Goal: Task Accomplishment & Management: Complete application form

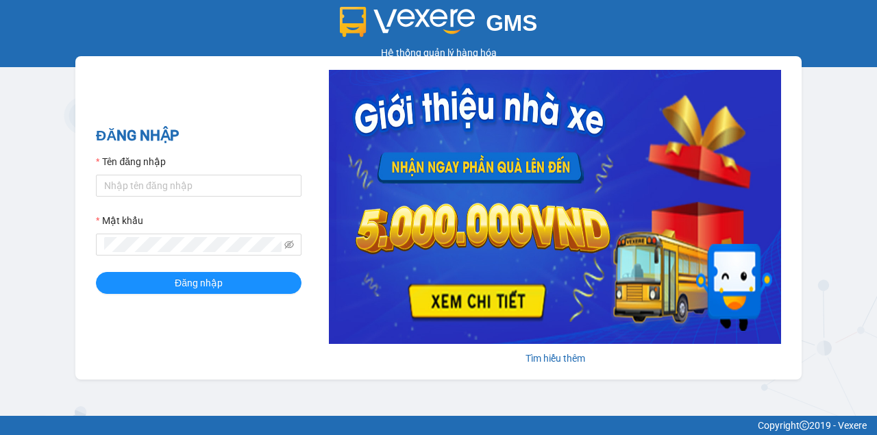
click at [249, 174] on div "Tên đăng nhập" at bounding box center [199, 164] width 206 height 21
click at [243, 182] on input "Tên đăng nhập" at bounding box center [199, 186] width 206 height 22
type input "nhuml.quochoang"
click at [96, 272] on button "Đăng nhập" at bounding box center [199, 283] width 206 height 22
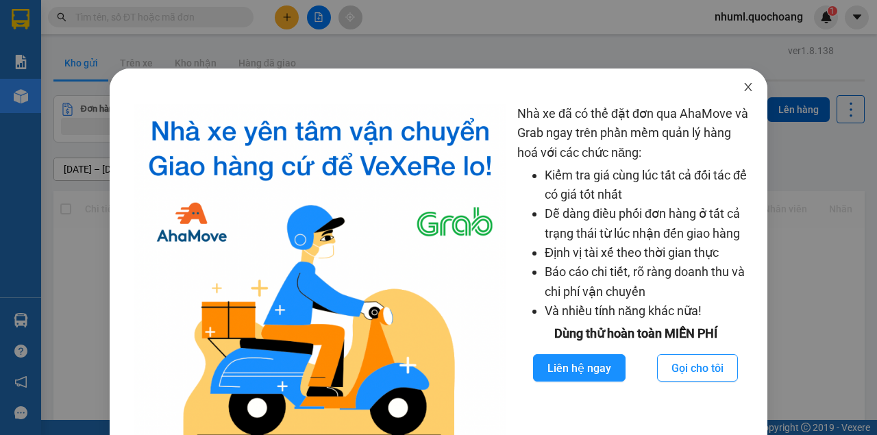
click at [745, 86] on icon "close" at bounding box center [748, 87] width 11 height 11
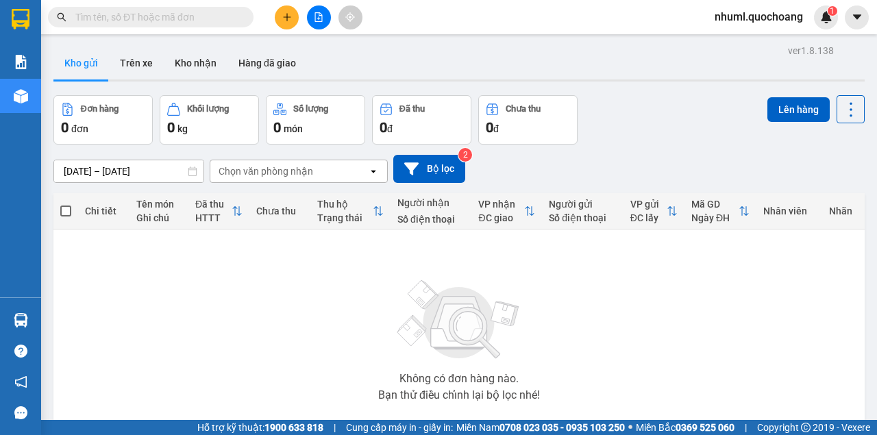
click at [288, 19] on icon "plus" at bounding box center [287, 17] width 10 height 10
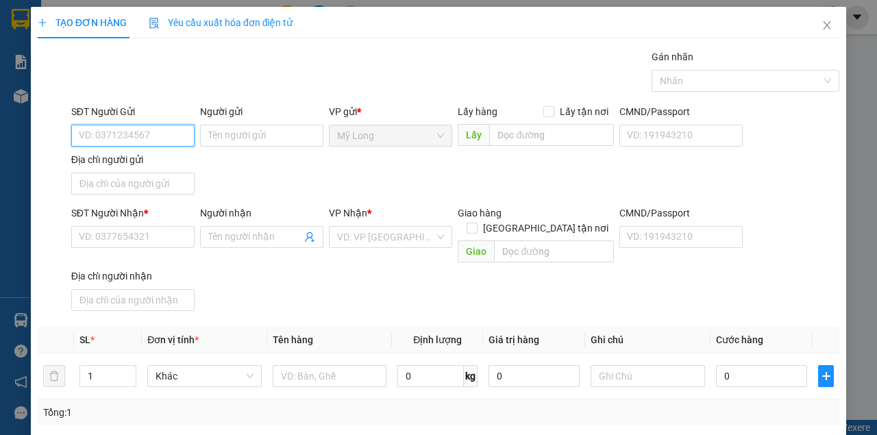
click at [186, 133] on input "SĐT Người Gửi" at bounding box center [132, 136] width 123 height 22
type input "0787671538"
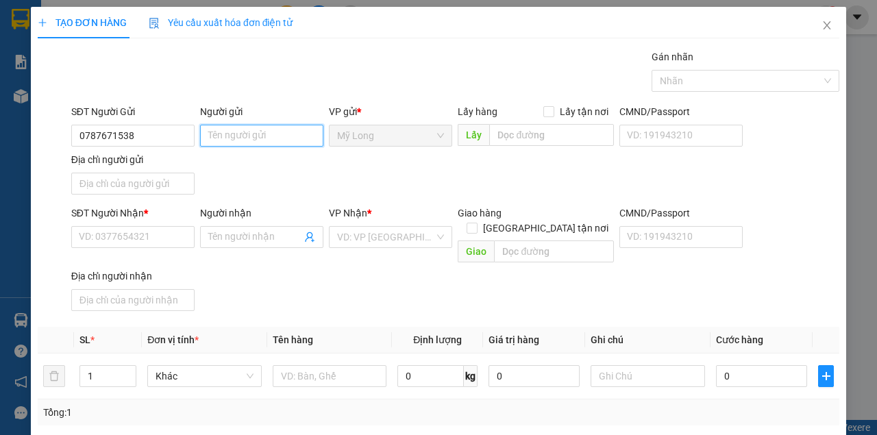
click at [253, 130] on input "Người gửi" at bounding box center [261, 136] width 123 height 22
type input "[PERSON_NAME]"
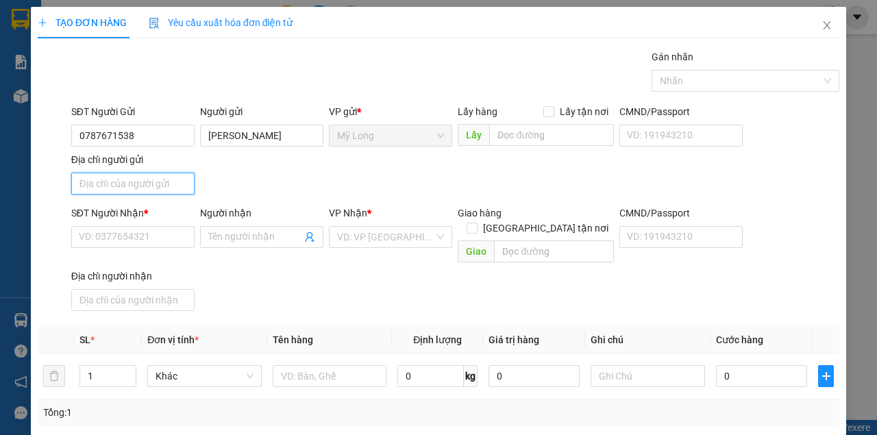
click at [97, 191] on input "Địa chỉ người gửi" at bounding box center [132, 184] width 123 height 22
type input "TỔ 28 ẤP BÌNH [GEOGRAPHIC_DATA]"
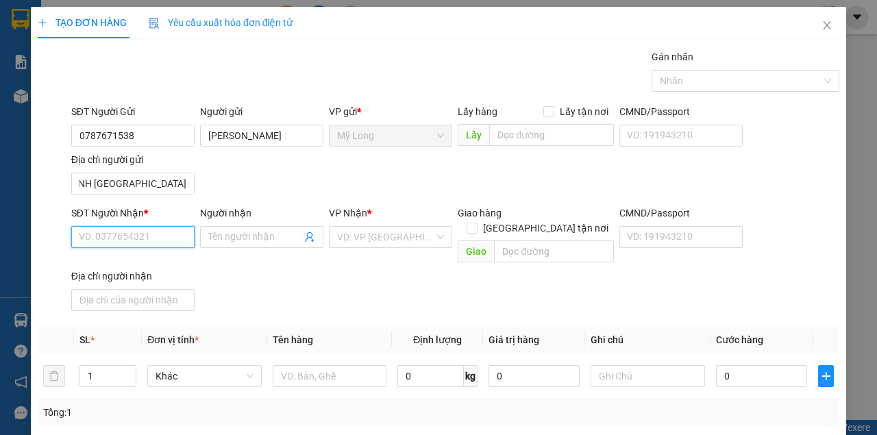
click at [121, 240] on input "SĐT Người Nhận *" at bounding box center [132, 237] width 123 height 22
type input "0931747477"
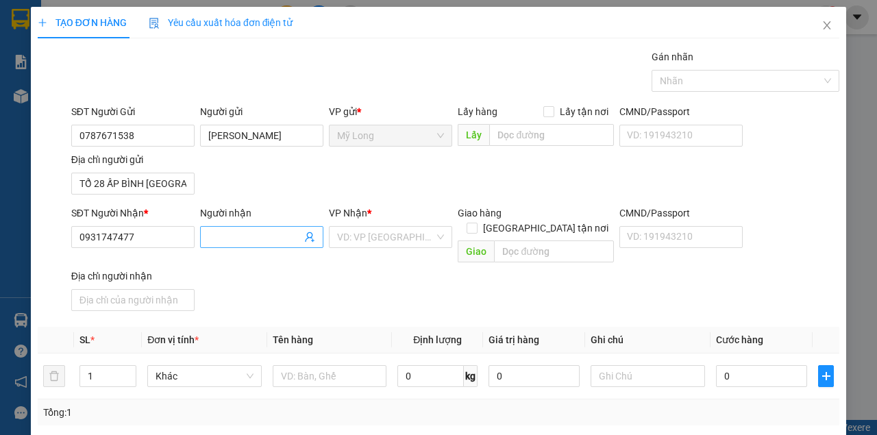
click at [230, 240] on input "Người nhận" at bounding box center [254, 237] width 93 height 15
type input "ANH TRÌNH"
click at [367, 236] on input "search" at bounding box center [385, 237] width 97 height 21
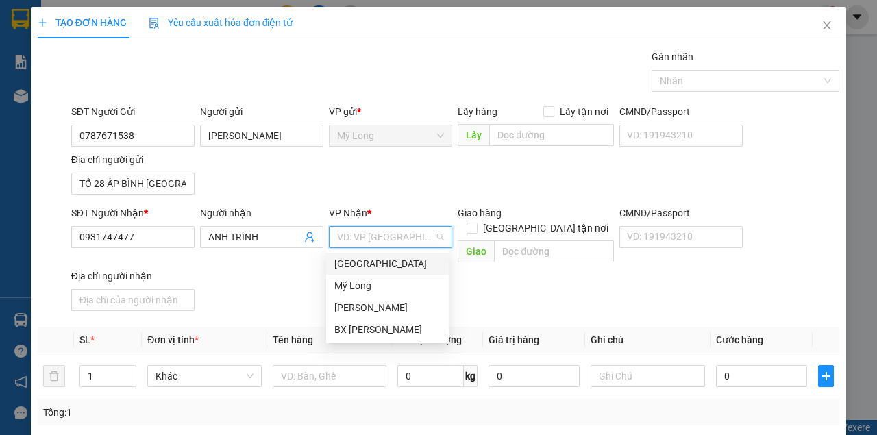
click at [362, 262] on div "[GEOGRAPHIC_DATA]" at bounding box center [387, 263] width 106 height 15
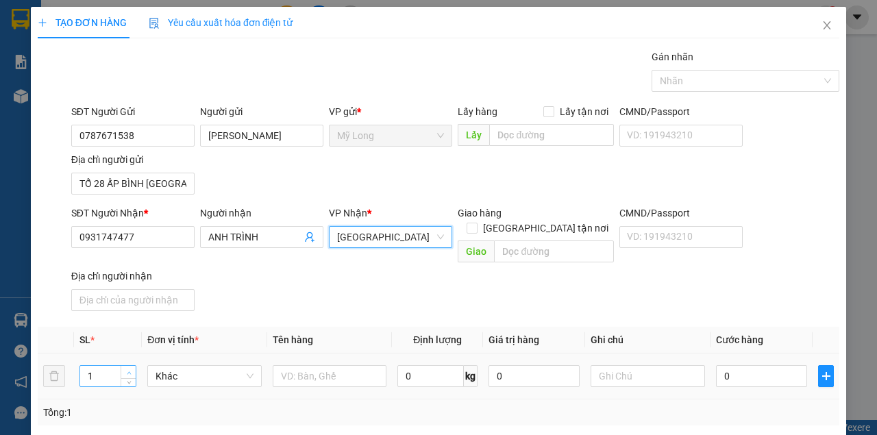
type input "2"
click at [129, 369] on span "up" at bounding box center [129, 373] width 8 height 8
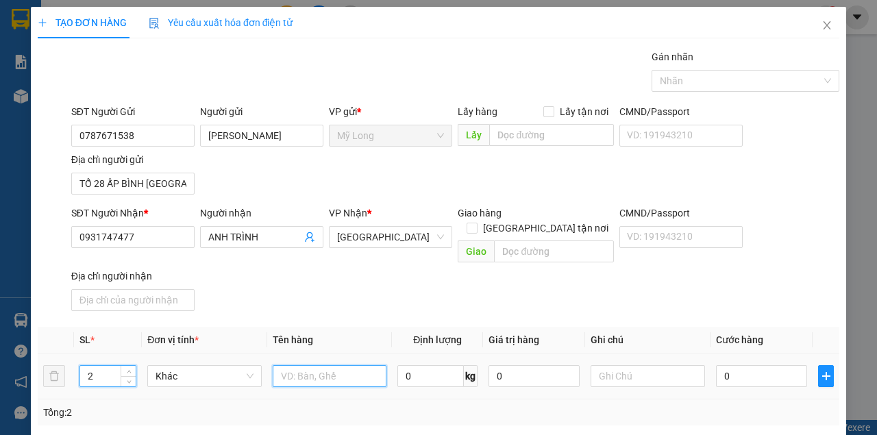
click at [298, 365] on input "text" at bounding box center [330, 376] width 114 height 22
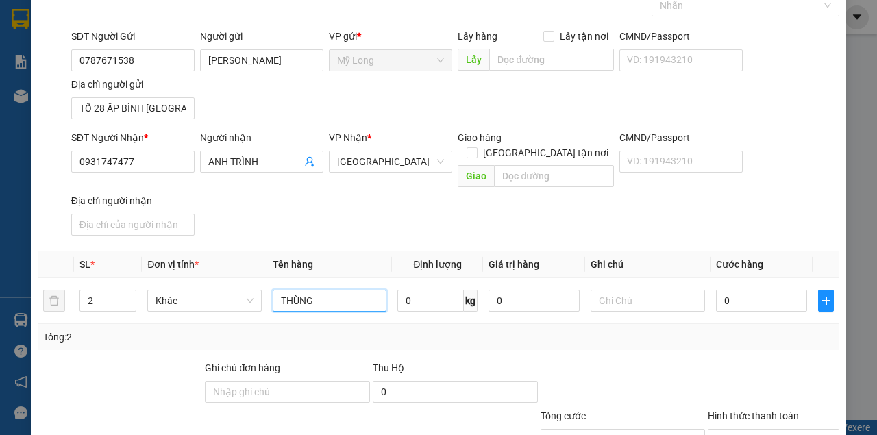
scroll to position [164, 0]
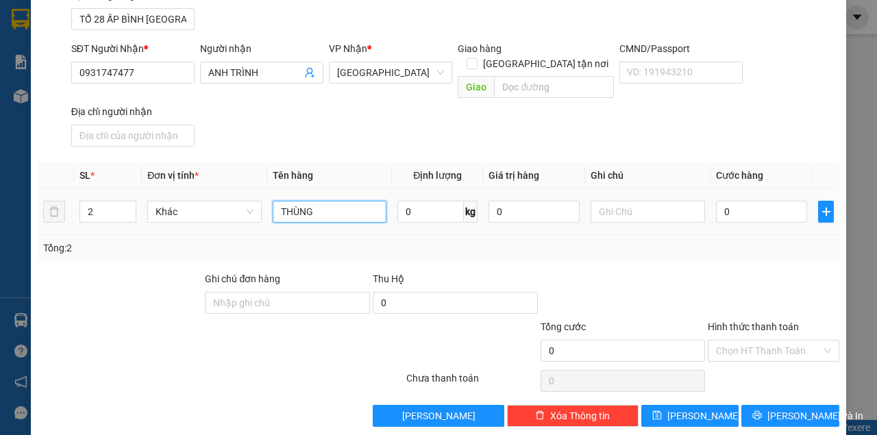
type input "THÙNG"
click at [749, 206] on div "0" at bounding box center [761, 211] width 91 height 27
click at [752, 201] on input "0" at bounding box center [761, 212] width 91 height 22
type input "1"
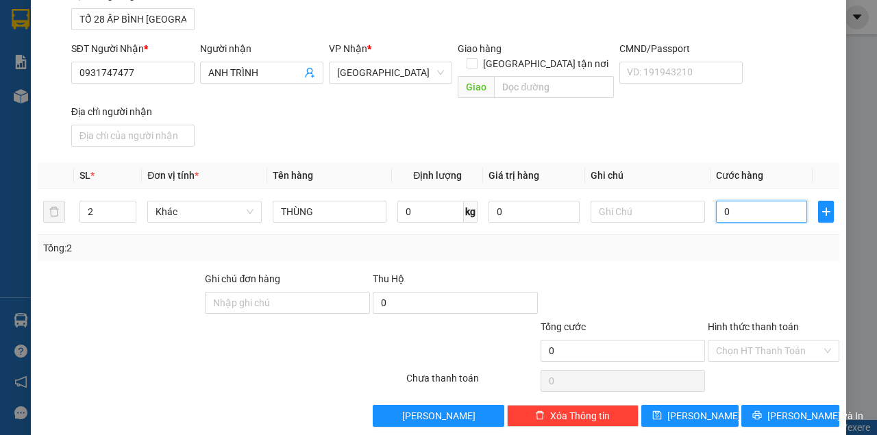
type input "1"
type input "10"
type input "1"
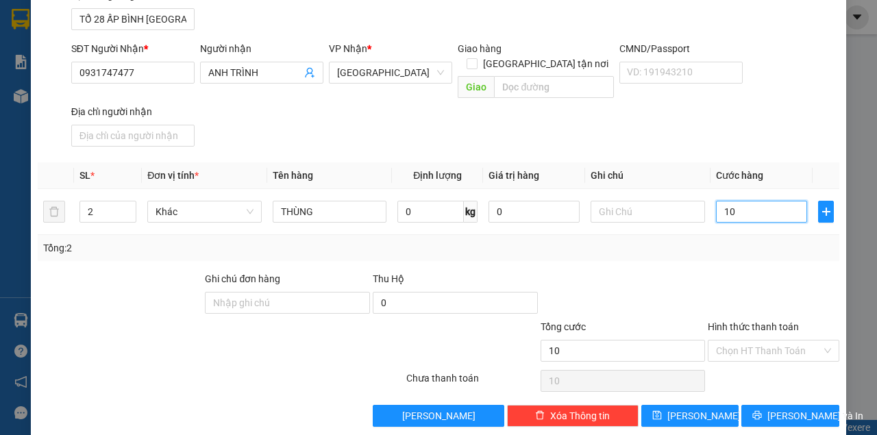
type input "1"
type input "0"
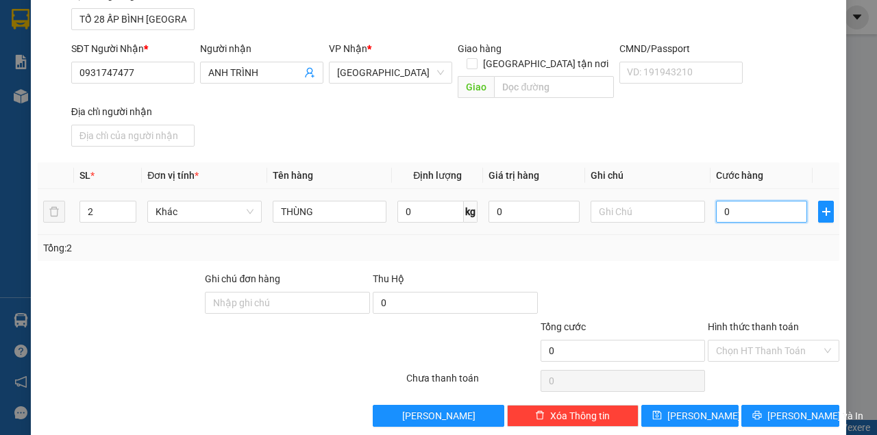
click at [716, 201] on input "0" at bounding box center [761, 212] width 91 height 22
type input "20"
type input "200"
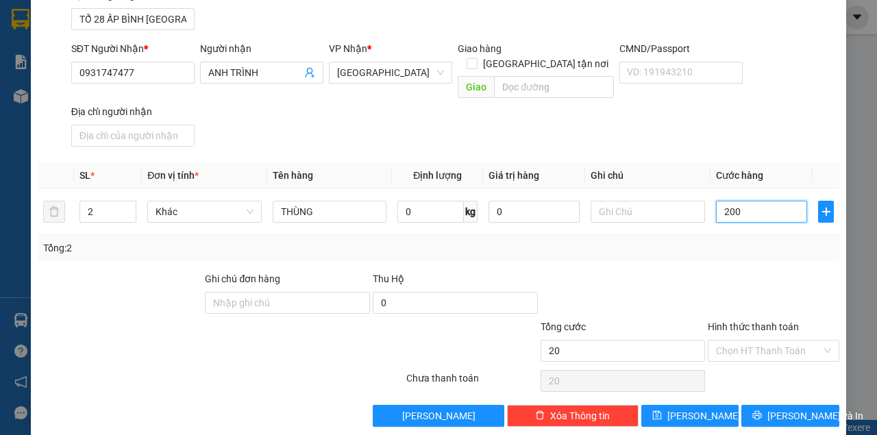
type input "200"
type input "2.000"
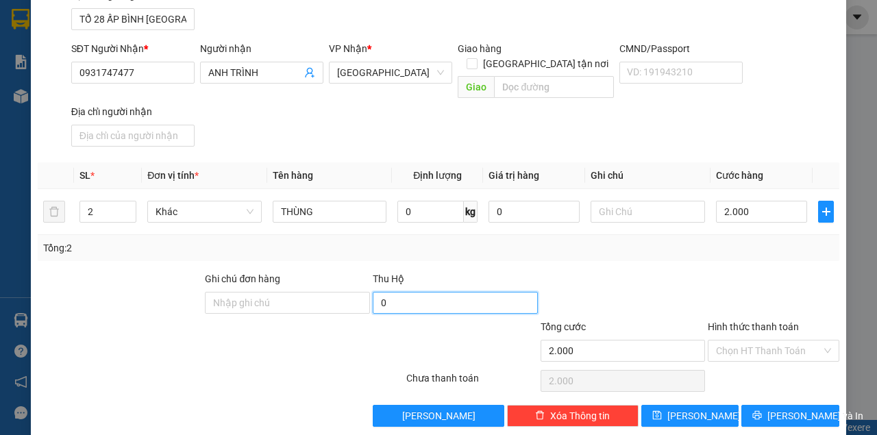
type input "2.000.000"
click at [470, 292] on input "0" at bounding box center [455, 303] width 165 height 22
type input "3.000.000"
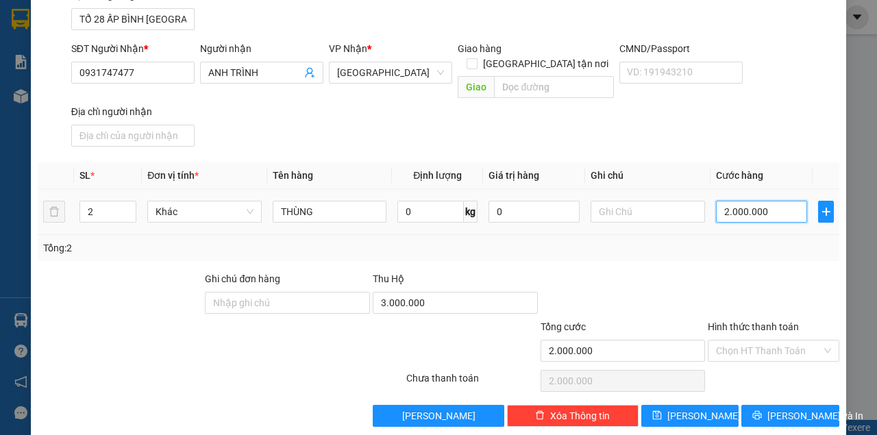
click at [773, 201] on input "2.000.000" at bounding box center [761, 212] width 91 height 22
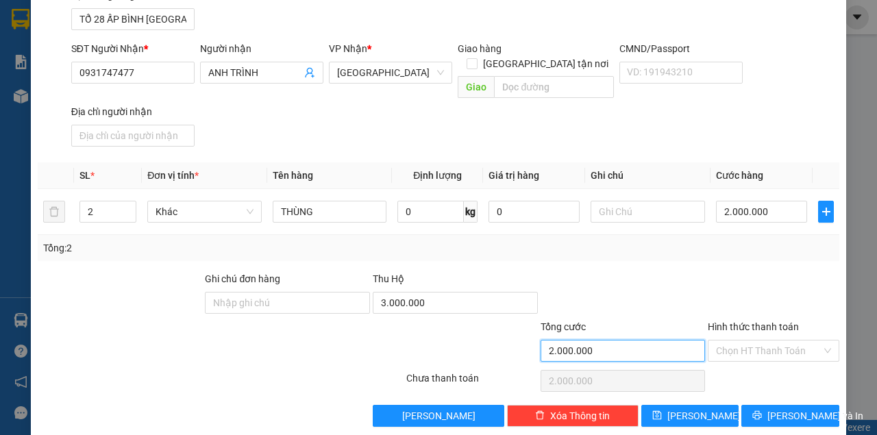
click at [671, 340] on input "2.000.000" at bounding box center [623, 351] width 165 height 22
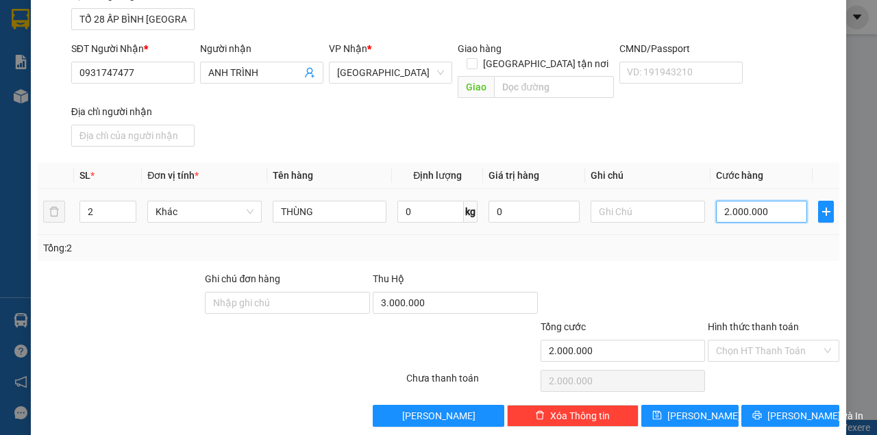
click at [780, 201] on input "2.000.000" at bounding box center [761, 212] width 91 height 22
type input "0"
type input "02"
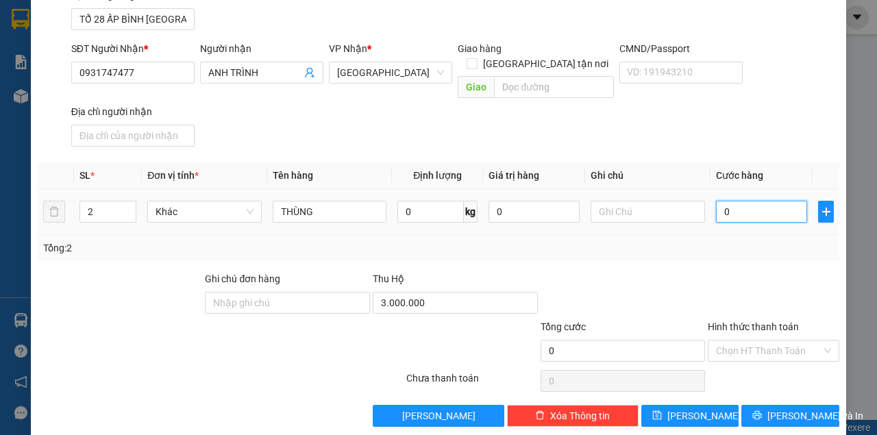
type input "2"
click at [717, 201] on input "02" at bounding box center [761, 212] width 91 height 22
type input "202"
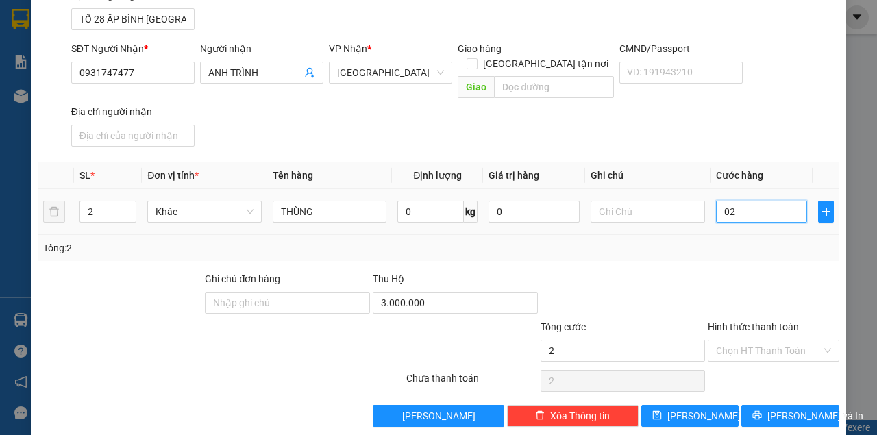
type input "202"
click at [743, 201] on input "202" at bounding box center [761, 212] width 91 height 22
type input "20"
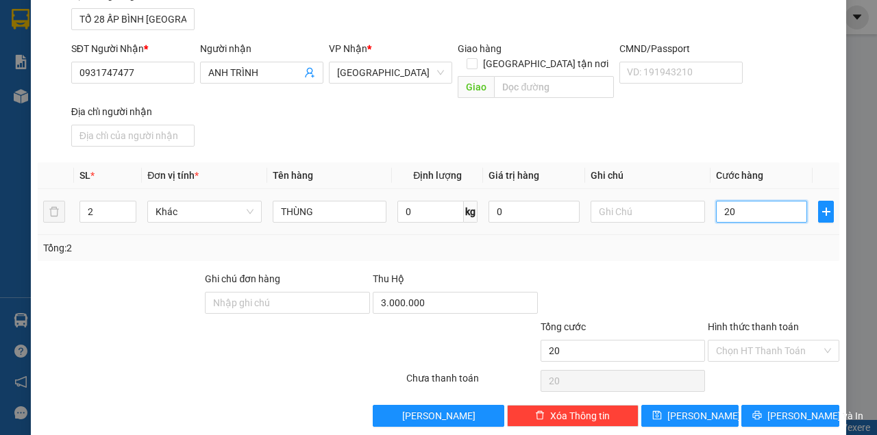
type input "200"
type input "200.000"
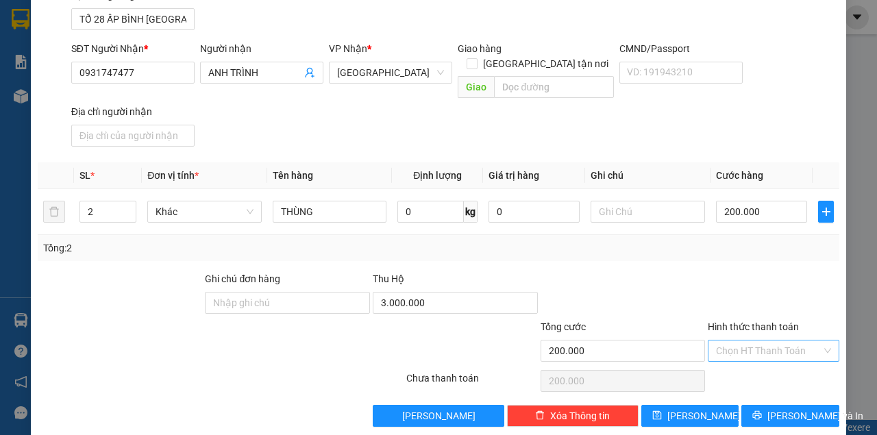
click at [747, 340] on input "Hình thức thanh toán" at bounding box center [769, 350] width 106 height 21
click at [739, 366] on div "Tại văn phòng" at bounding box center [767, 361] width 114 height 15
type input "0"
click at [780, 408] on span "[PERSON_NAME] và In" at bounding box center [815, 415] width 96 height 15
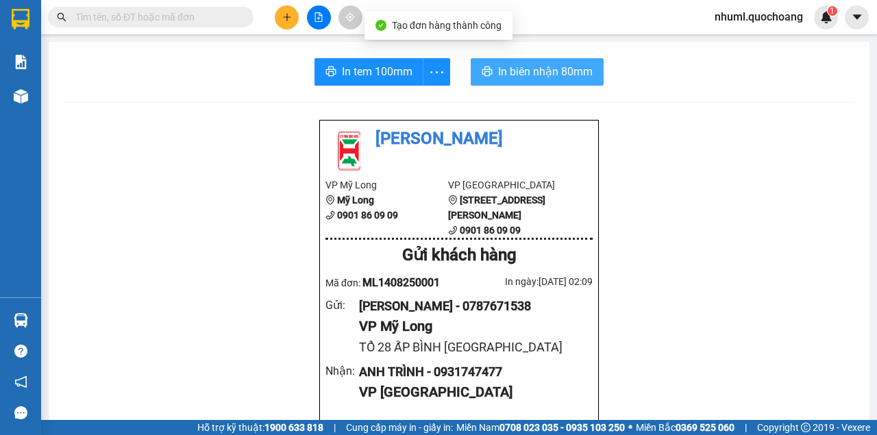
click at [591, 71] on button "In biên nhận 80mm" at bounding box center [537, 71] width 133 height 27
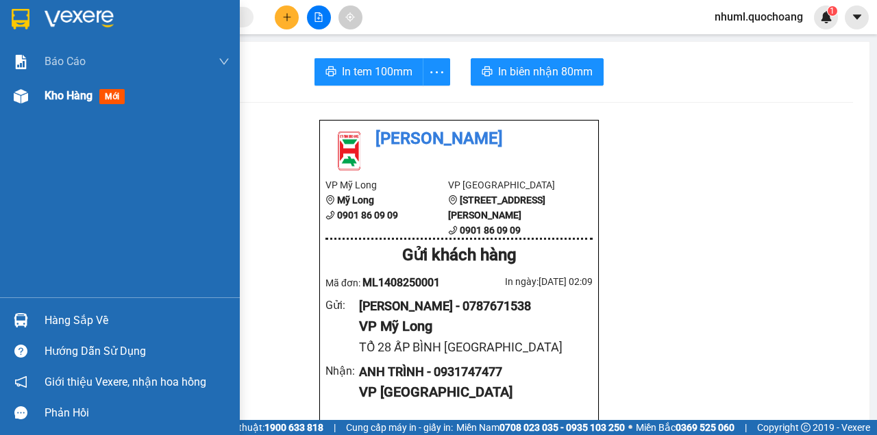
click at [73, 101] on span "Kho hàng" at bounding box center [69, 95] width 48 height 13
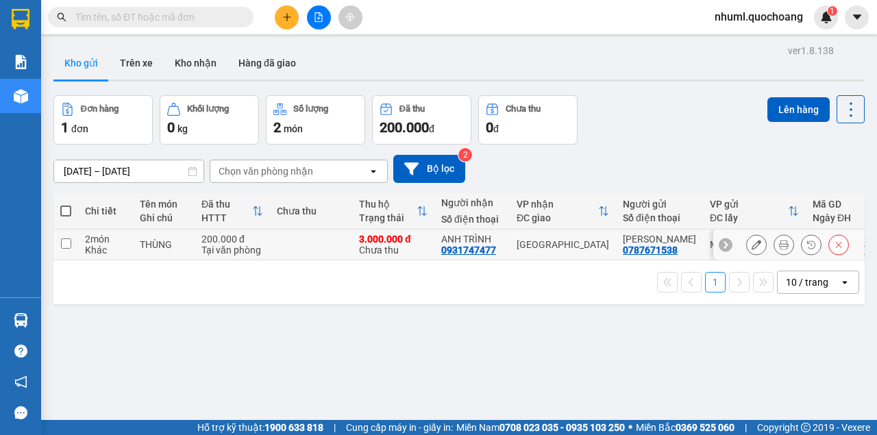
click at [747, 253] on button at bounding box center [756, 245] width 19 height 24
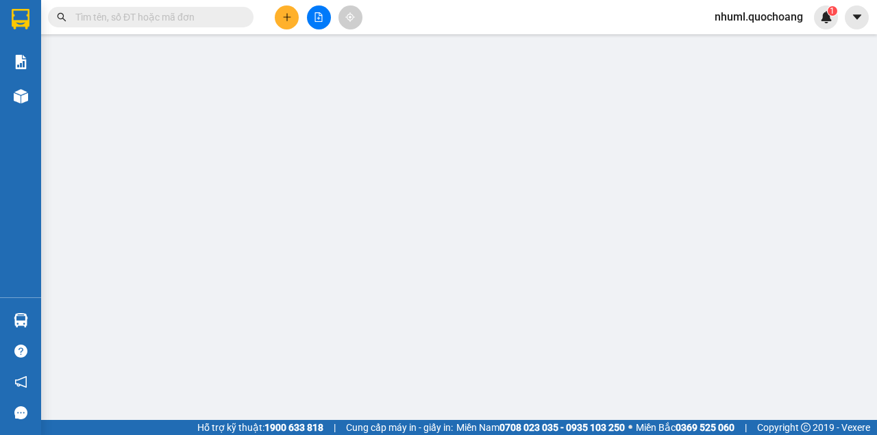
type input "0787671538"
type input "[PERSON_NAME]"
type input "TỔ 28 ẤP BÌNH [GEOGRAPHIC_DATA]"
type input "0931747477"
type input "ANH TRÌNH"
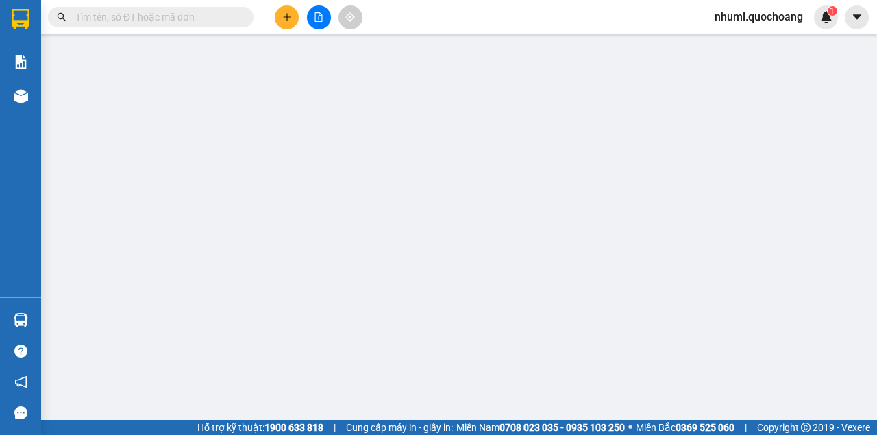
type input "200.000"
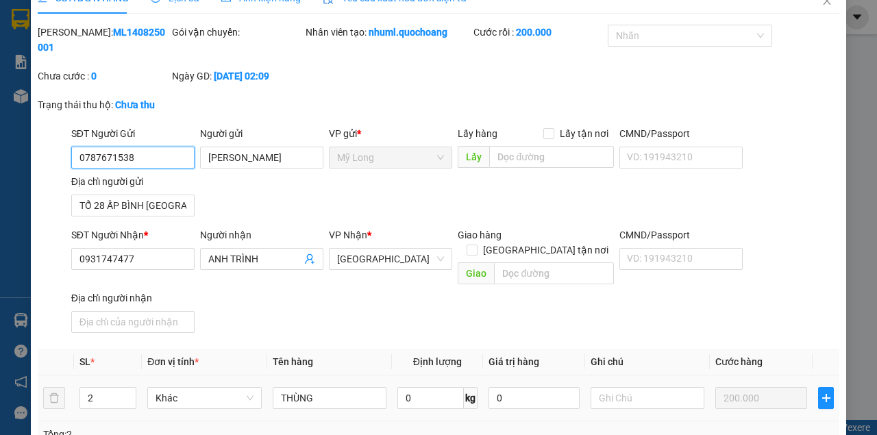
scroll to position [45, 0]
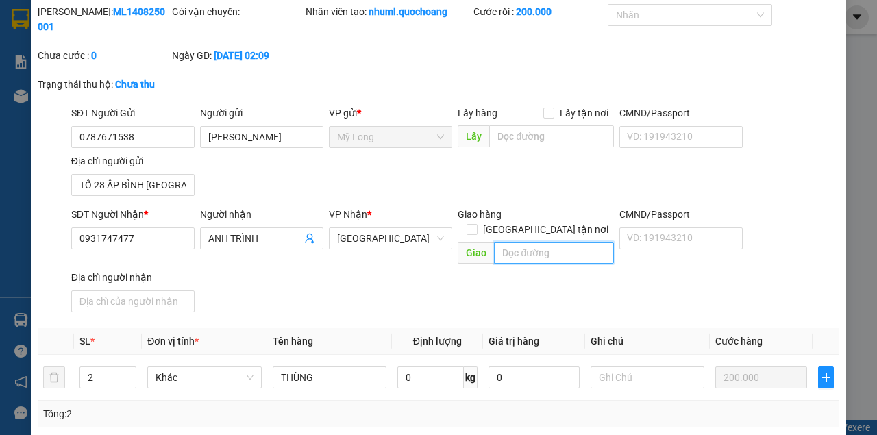
click at [582, 242] on input "text" at bounding box center [553, 253] width 119 height 22
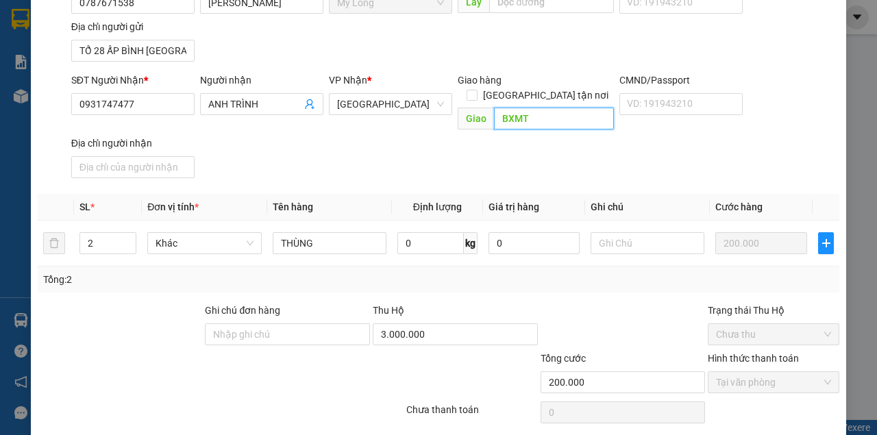
scroll to position [212, 0]
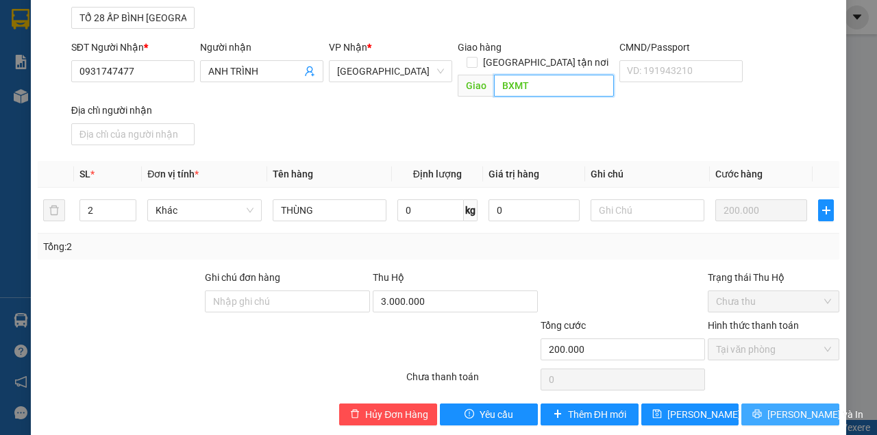
type input "BXMT"
click at [780, 407] on span "[PERSON_NAME] và In" at bounding box center [815, 414] width 96 height 15
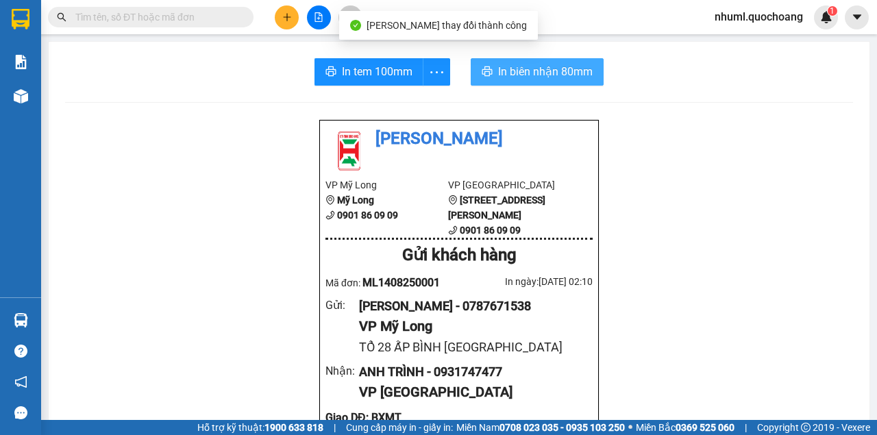
click at [546, 76] on span "In biên nhận 80mm" at bounding box center [545, 71] width 95 height 17
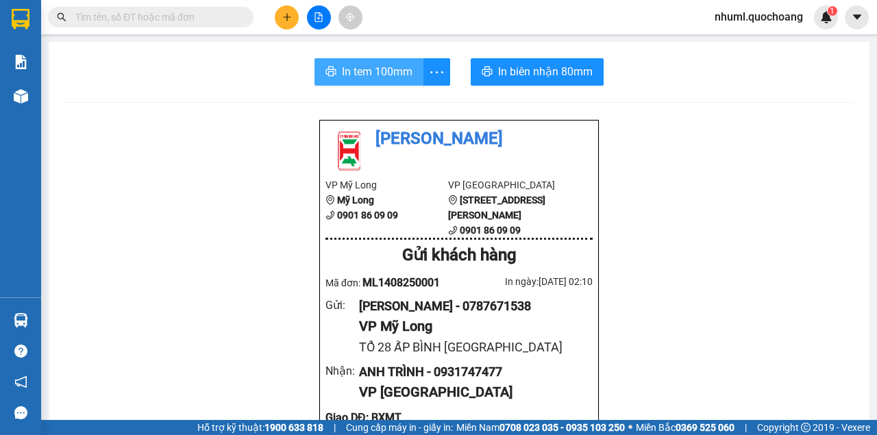
click at [387, 71] on span "In tem 100mm" at bounding box center [377, 71] width 71 height 17
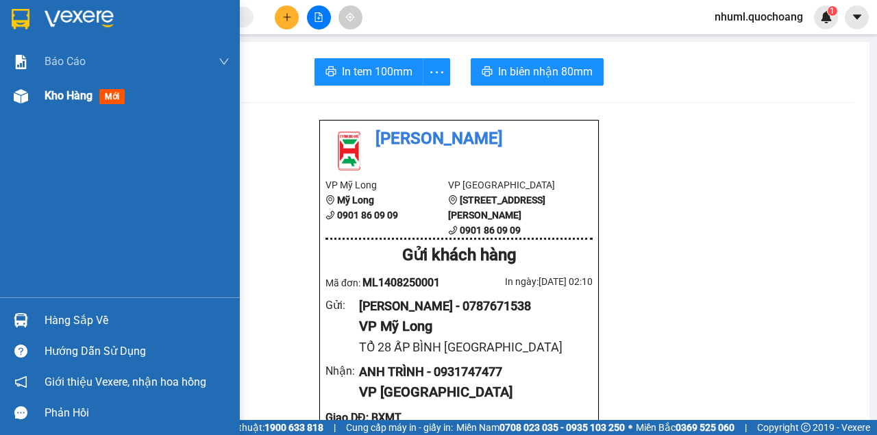
drag, startPoint x: 64, startPoint y: 106, endPoint x: 71, endPoint y: 98, distance: 10.7
click at [66, 106] on div "Kho hàng mới" at bounding box center [137, 96] width 185 height 34
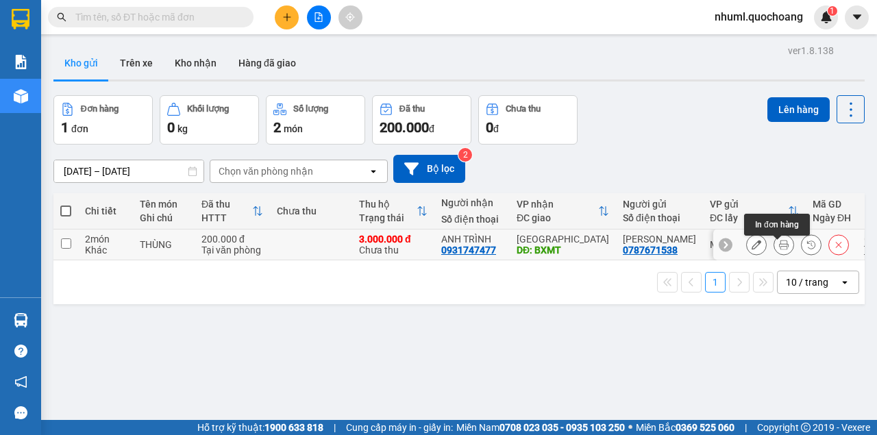
click at [779, 249] on icon at bounding box center [784, 245] width 10 height 10
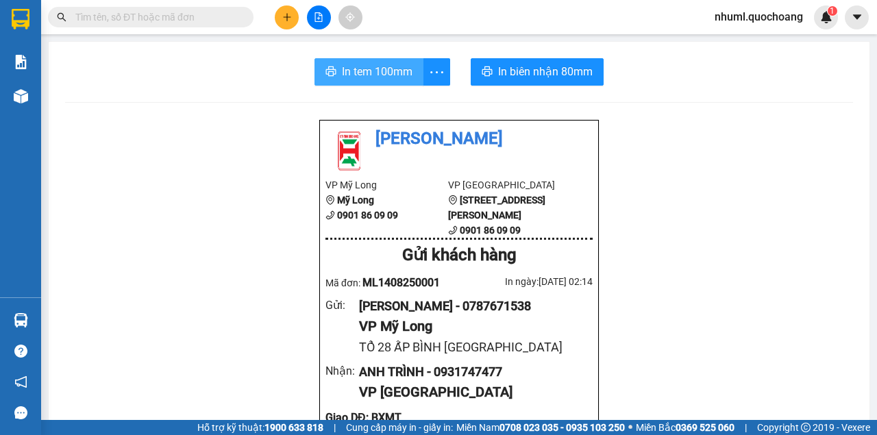
click at [389, 77] on span "In tem 100mm" at bounding box center [377, 71] width 71 height 17
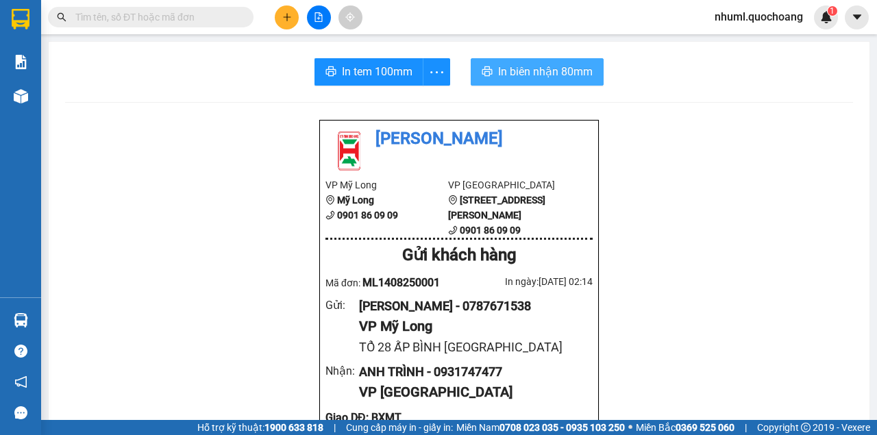
click at [501, 68] on span "In biên nhận 80mm" at bounding box center [545, 71] width 95 height 17
click at [540, 73] on span "In biên nhận 80mm" at bounding box center [545, 71] width 95 height 17
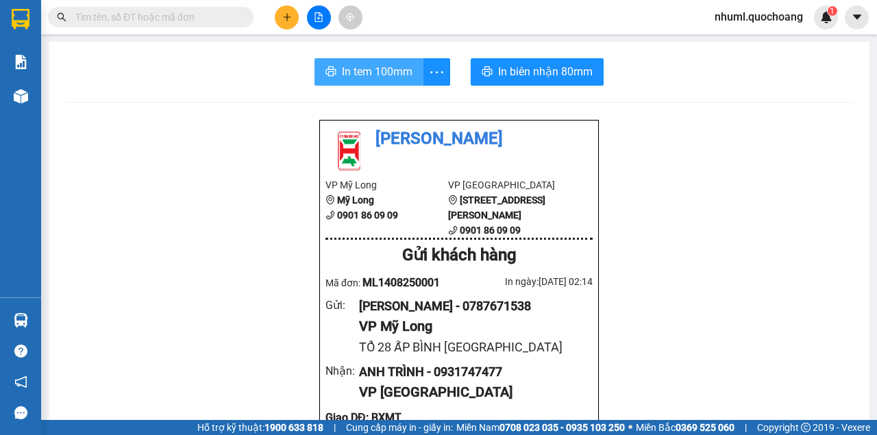
click at [401, 74] on span "In tem 100mm" at bounding box center [377, 71] width 71 height 17
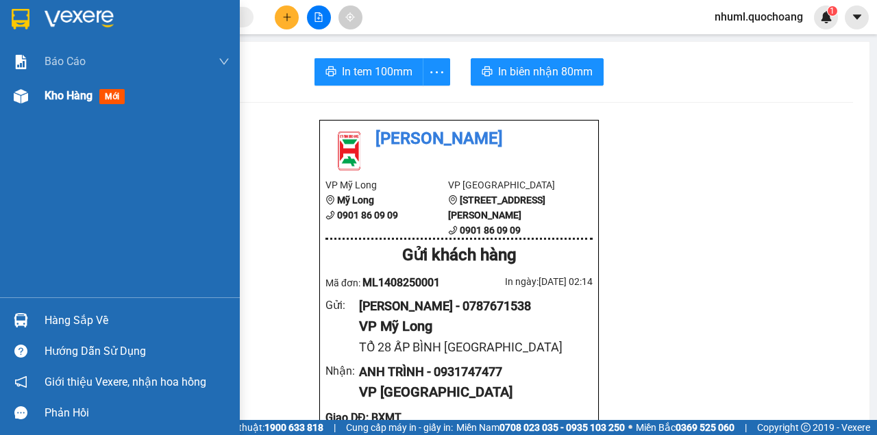
drag, startPoint x: 33, startPoint y: 99, endPoint x: 79, endPoint y: 93, distance: 46.9
click at [34, 98] on div "Kho hàng mới" at bounding box center [120, 96] width 240 height 34
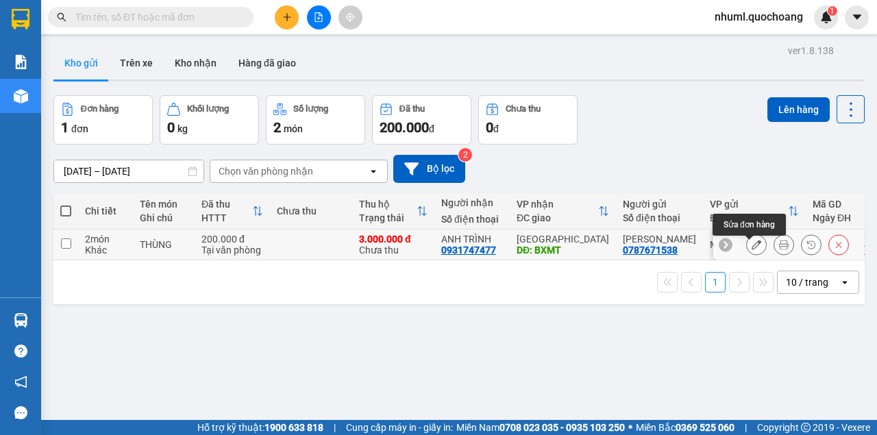
click at [752, 249] on icon at bounding box center [757, 245] width 10 height 10
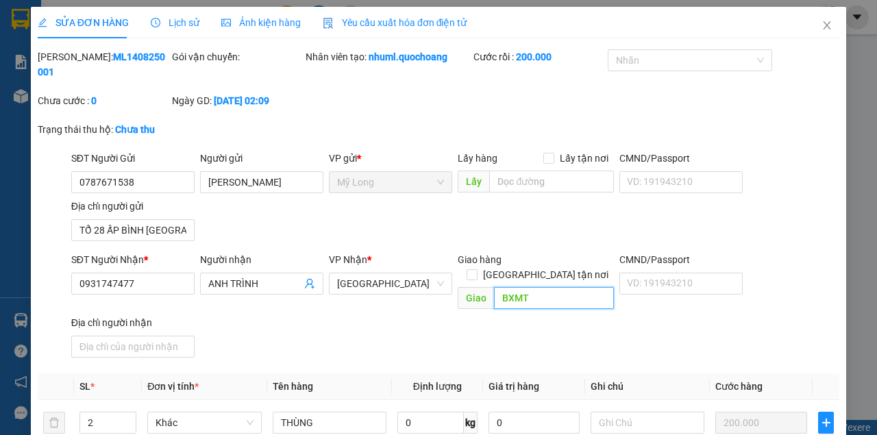
click at [588, 290] on input "BXMT" at bounding box center [553, 298] width 119 height 22
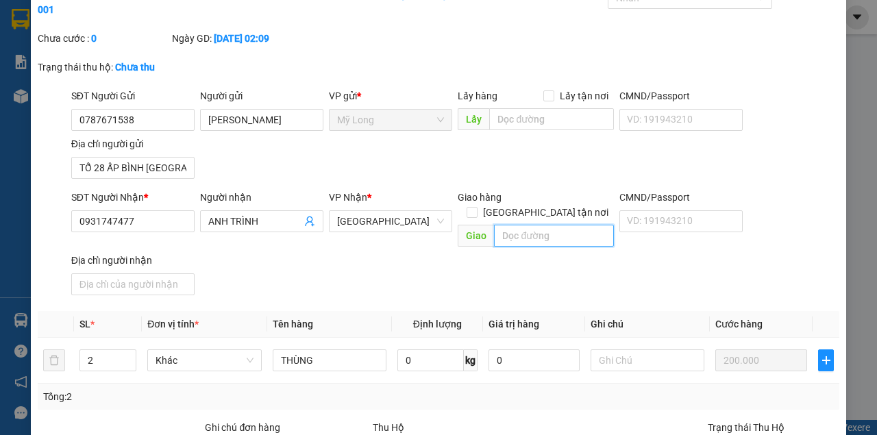
scroll to position [212, 0]
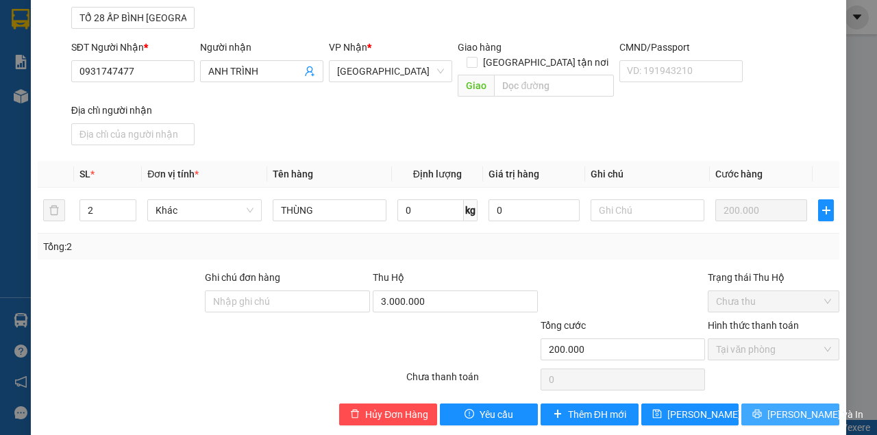
click at [774, 407] on span "[PERSON_NAME] và In" at bounding box center [815, 414] width 96 height 15
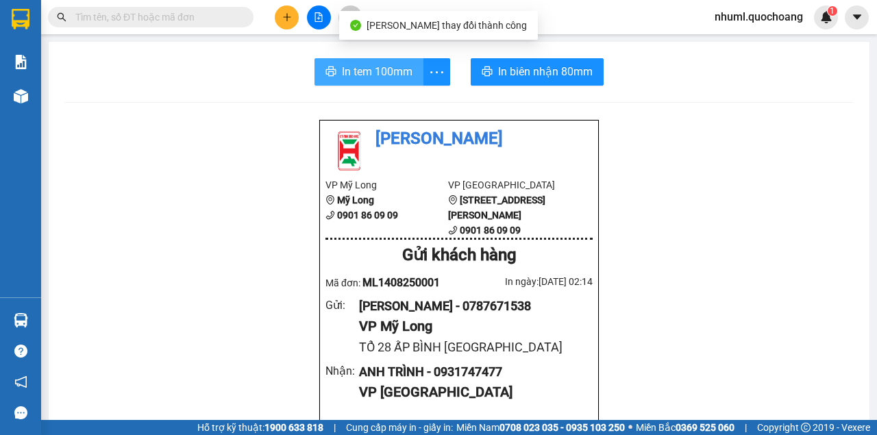
click at [388, 68] on span "In tem 100mm" at bounding box center [377, 71] width 71 height 17
click at [389, 79] on span "In tem 100mm" at bounding box center [377, 71] width 71 height 17
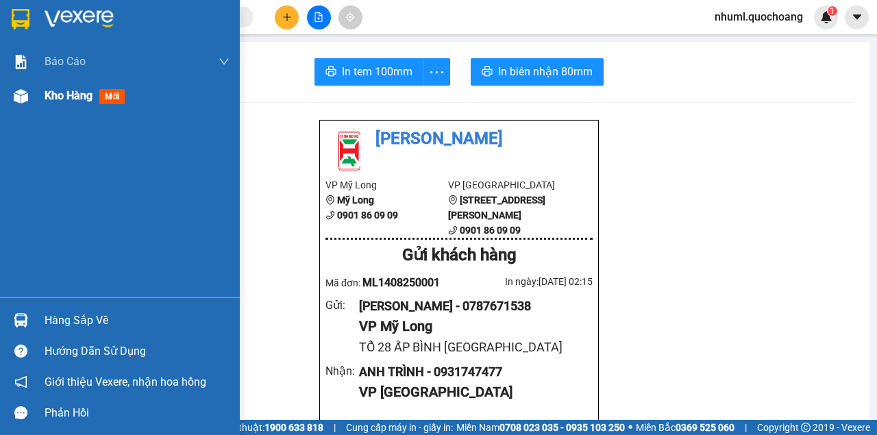
click at [32, 94] on div at bounding box center [21, 96] width 24 height 24
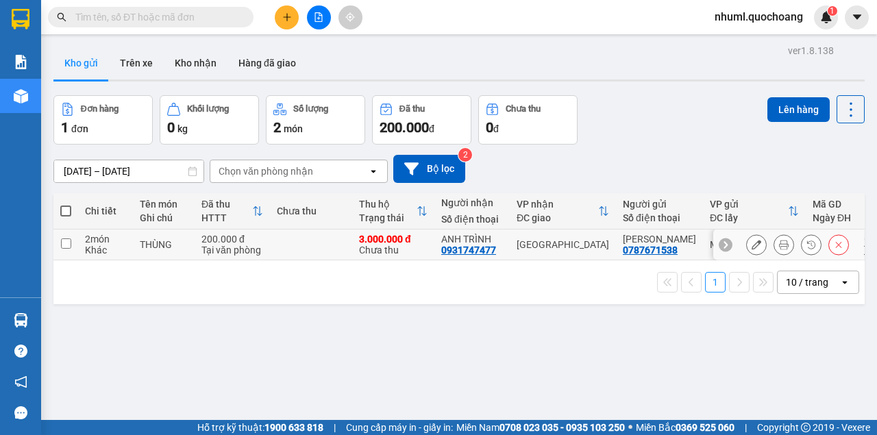
click at [64, 249] on input "checkbox" at bounding box center [66, 243] width 10 height 10
checkbox input "true"
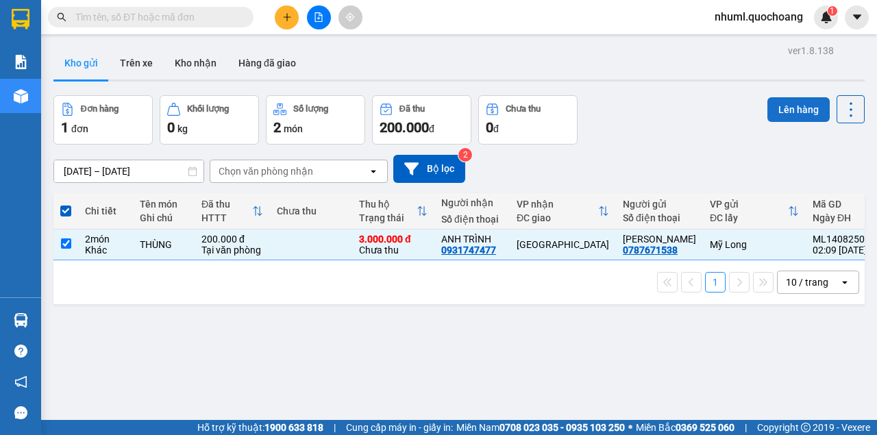
click at [788, 104] on button "Lên hàng" at bounding box center [798, 109] width 62 height 25
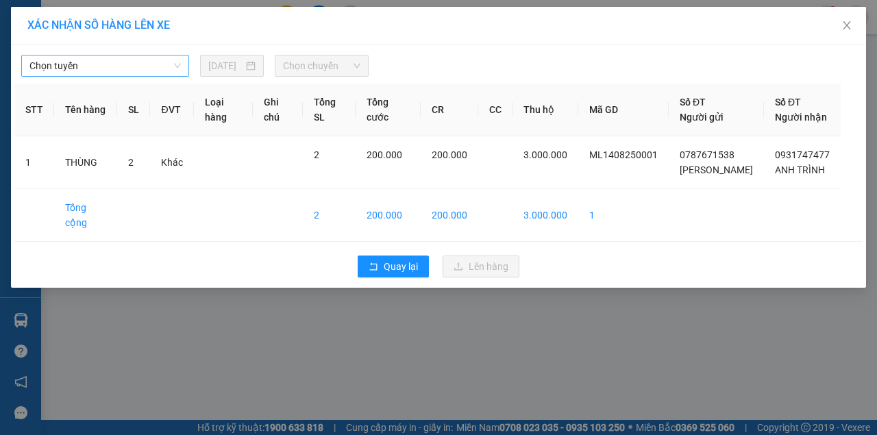
click at [148, 69] on span "Chọn tuyến" at bounding box center [104, 65] width 151 height 21
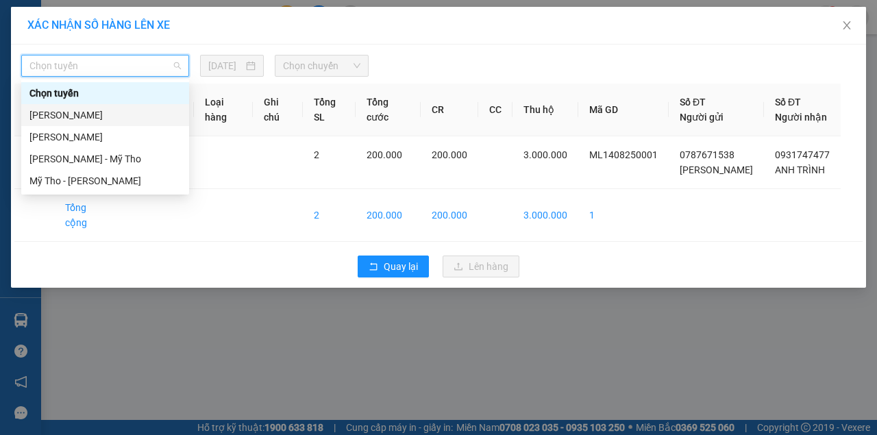
click at [101, 115] on div "[PERSON_NAME]" at bounding box center [104, 115] width 151 height 15
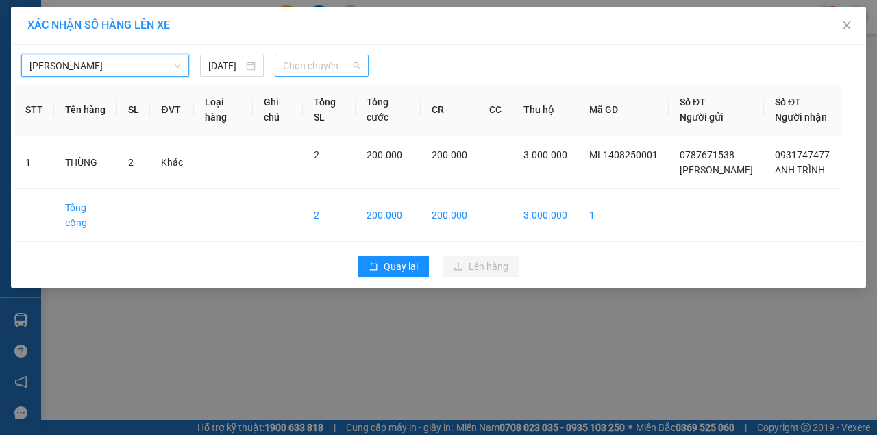
click at [321, 64] on span "Chọn chuyến" at bounding box center [321, 65] width 77 height 21
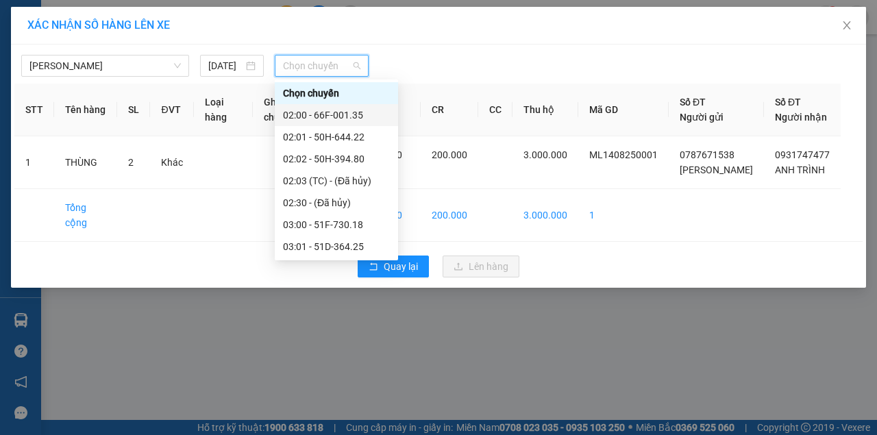
click at [349, 120] on div "02:00 - 66F-001.35" at bounding box center [336, 115] width 107 height 15
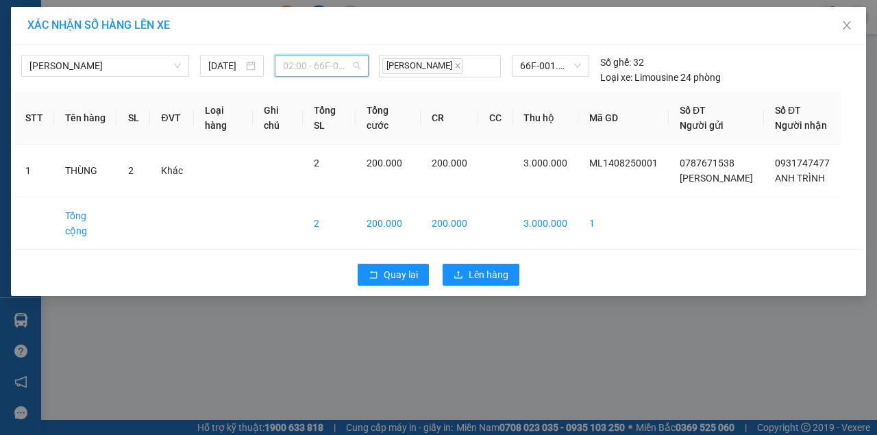
click at [350, 63] on span "02:00 - 66F-001.35" at bounding box center [321, 65] width 77 height 21
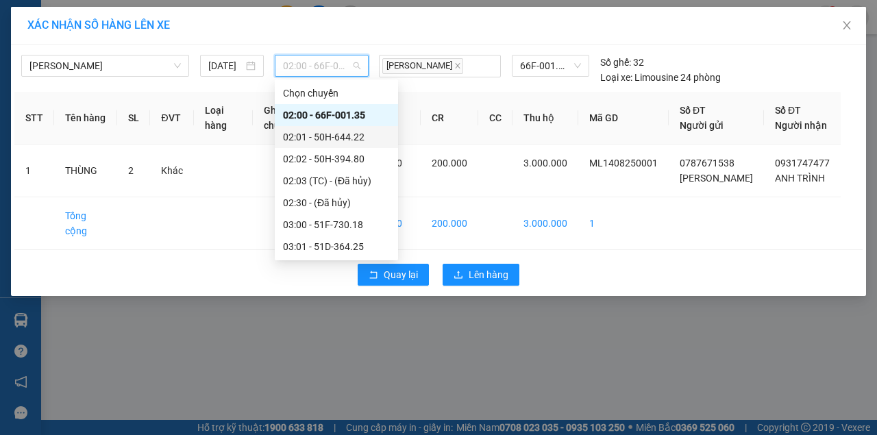
click at [338, 140] on div "02:01 - 50H-644.22" at bounding box center [336, 136] width 107 height 15
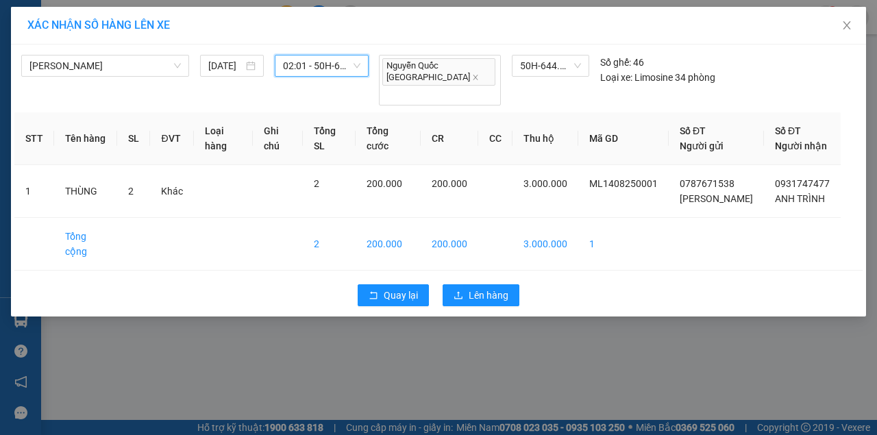
click at [347, 58] on span "02:01 - 50H-644.22" at bounding box center [321, 65] width 77 height 21
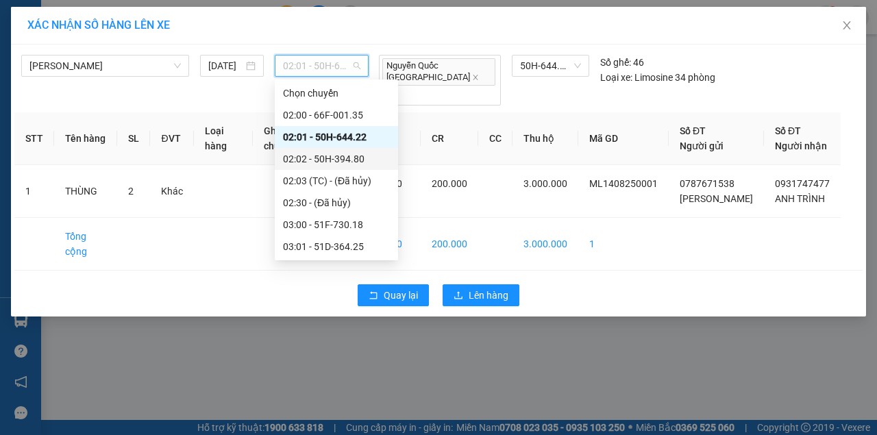
click at [369, 157] on div "02:02 - 50H-394.80" at bounding box center [336, 158] width 107 height 15
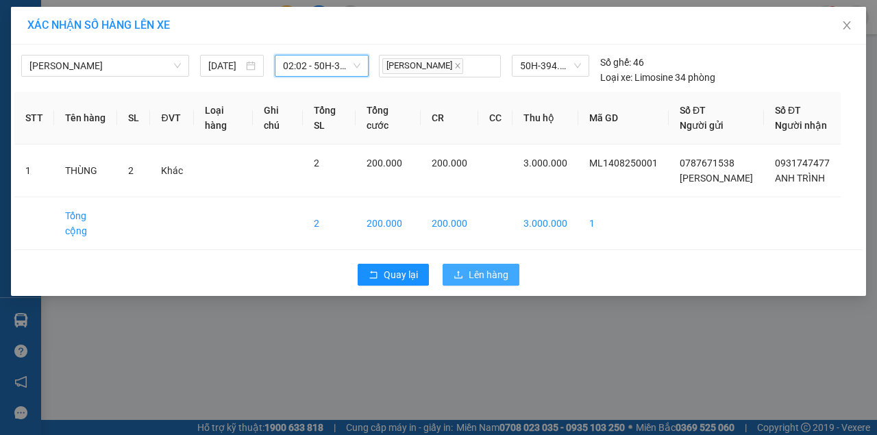
click at [499, 282] on span "Lên hàng" at bounding box center [489, 274] width 40 height 15
